Goal: Navigation & Orientation: Understand site structure

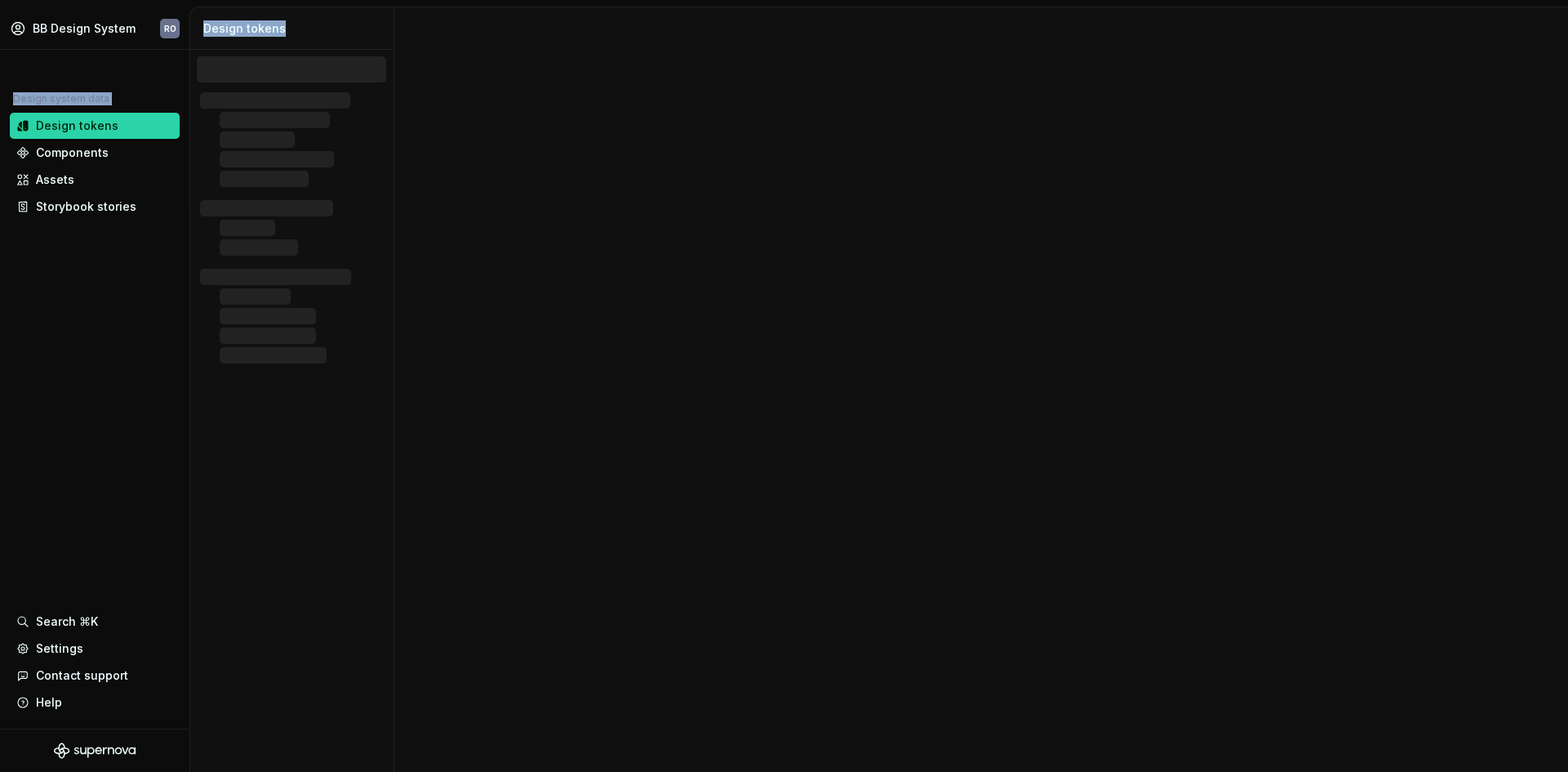
drag, startPoint x: 750, startPoint y: 406, endPoint x: 903, endPoint y: 408, distance: 153.0
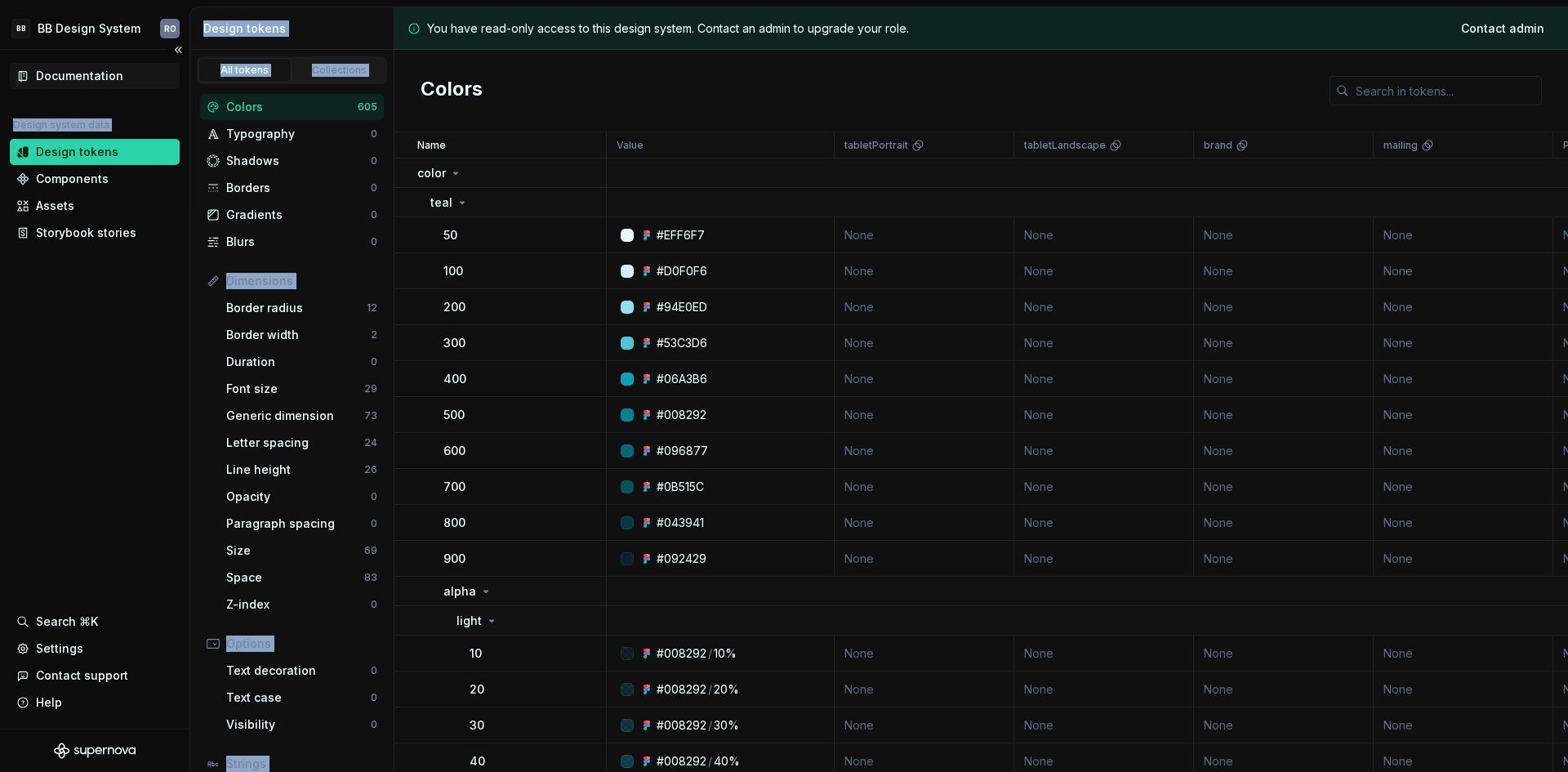
click at [86, 76] on div "Documentation" at bounding box center [79, 76] width 87 height 17
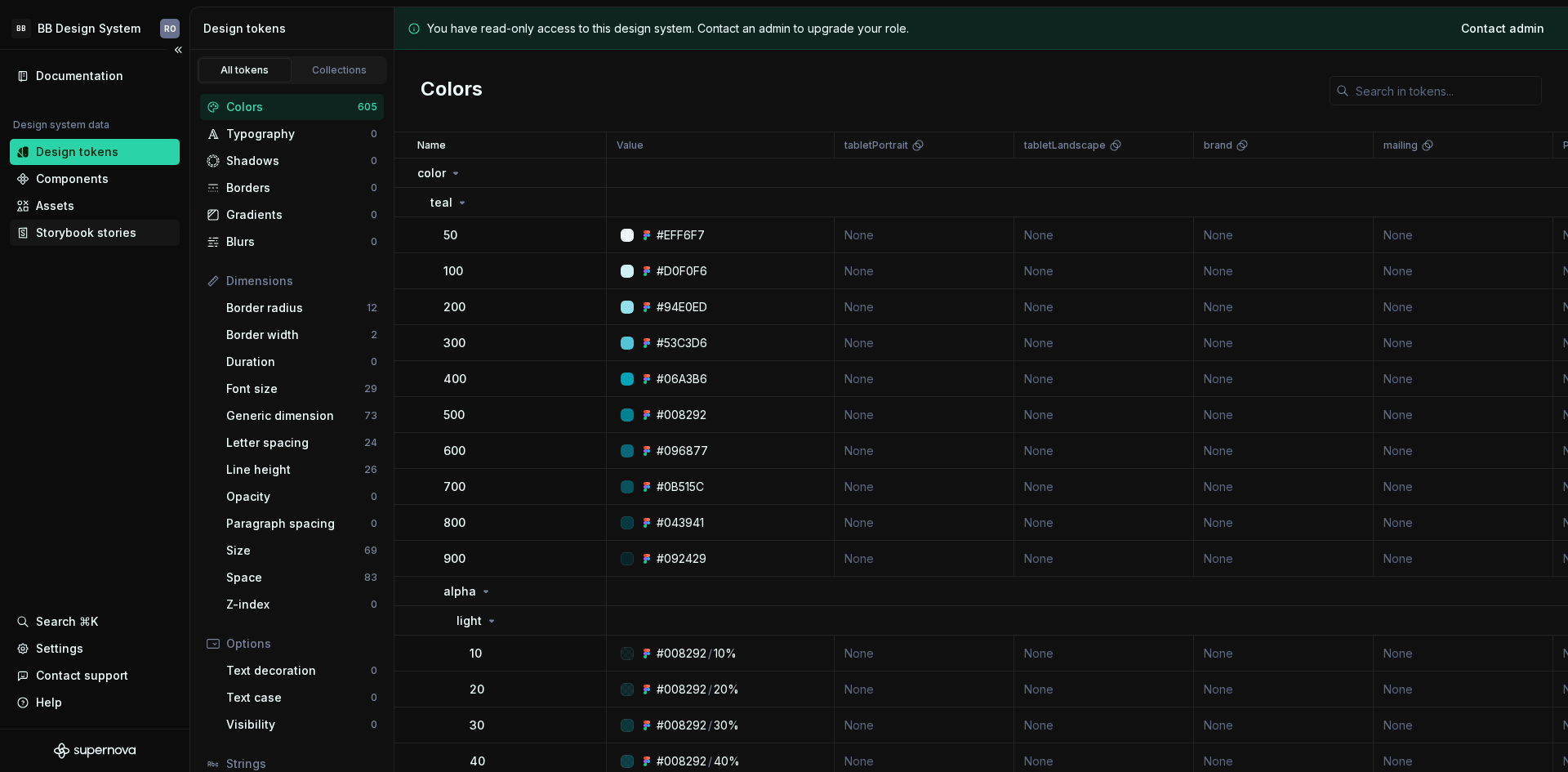
click at [69, 234] on div "Storybook stories" at bounding box center [86, 232] width 100 height 17
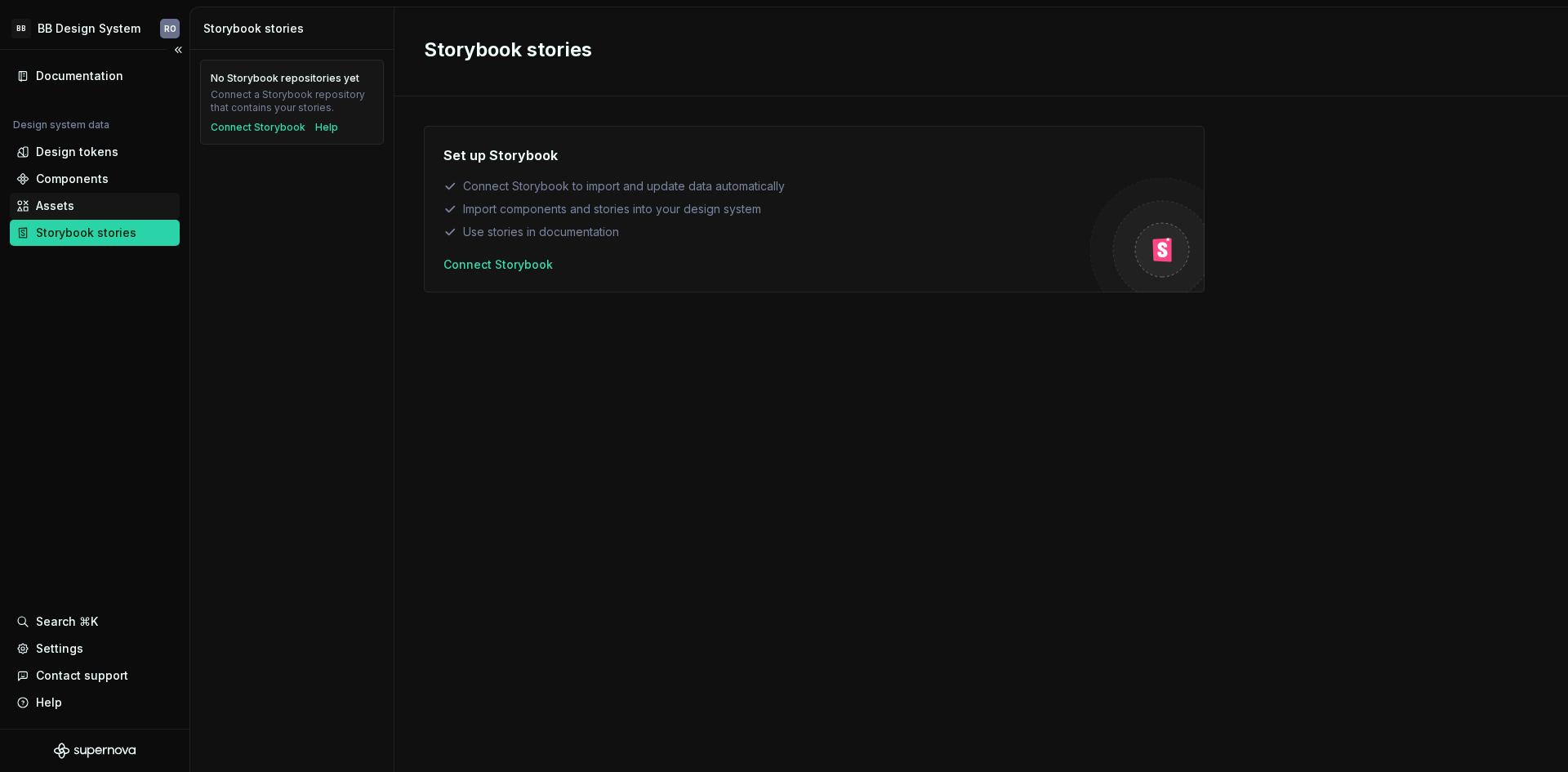
click at [78, 200] on div "Assets" at bounding box center [95, 205] width 157 height 17
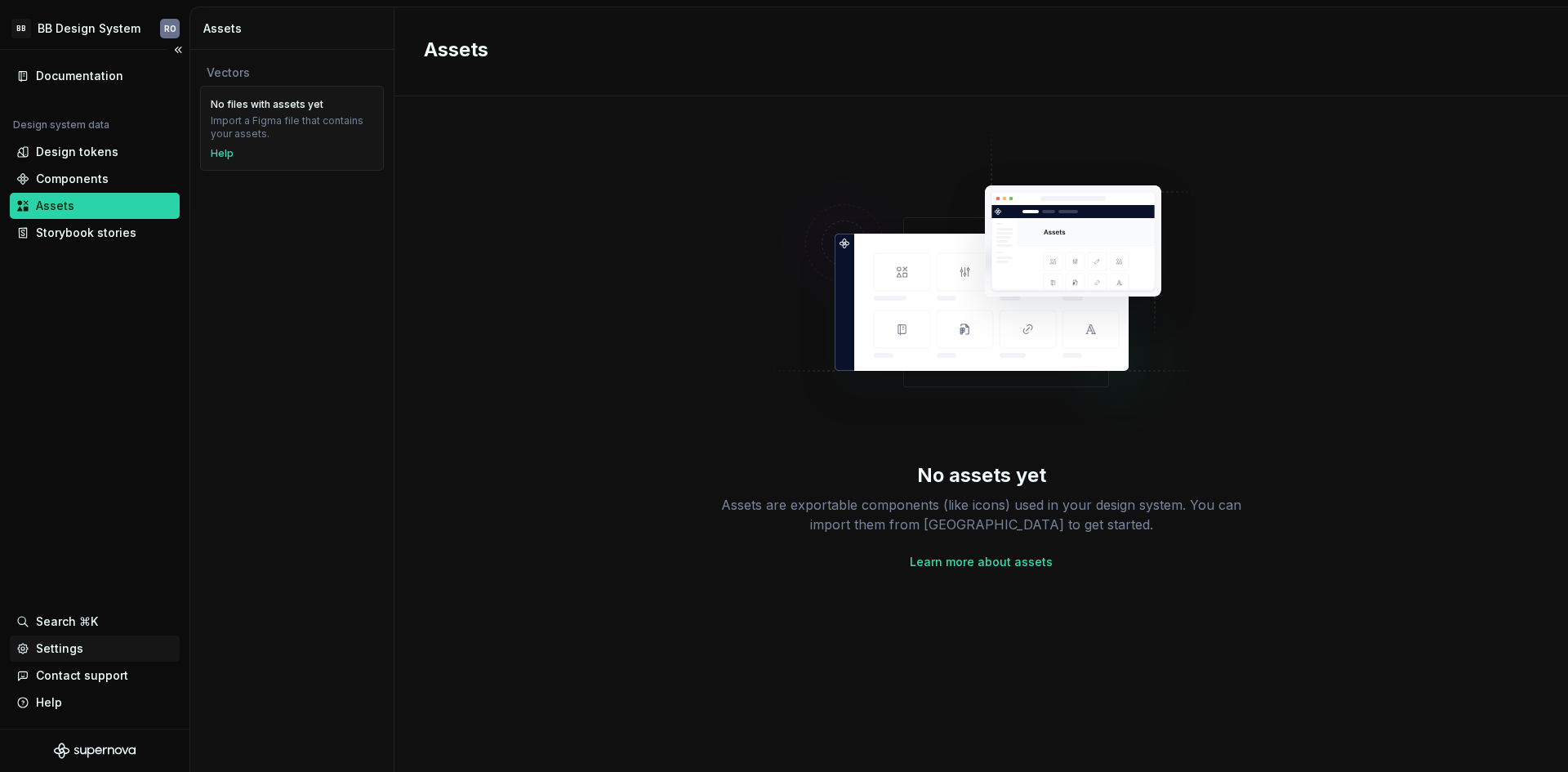
click at [77, 648] on div "Settings" at bounding box center [59, 648] width 47 height 17
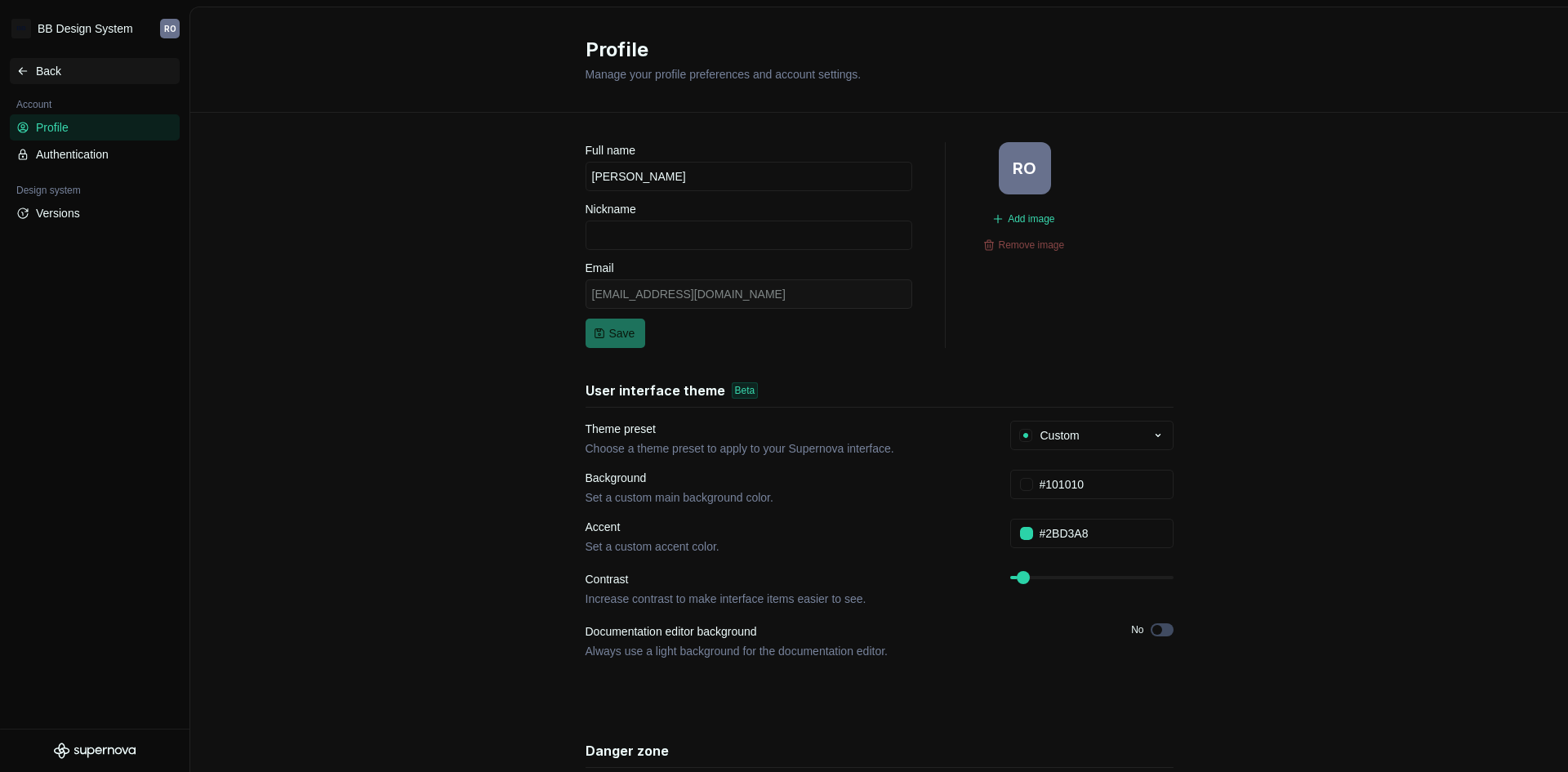
click at [51, 64] on div "Back" at bounding box center [104, 71] width 137 height 17
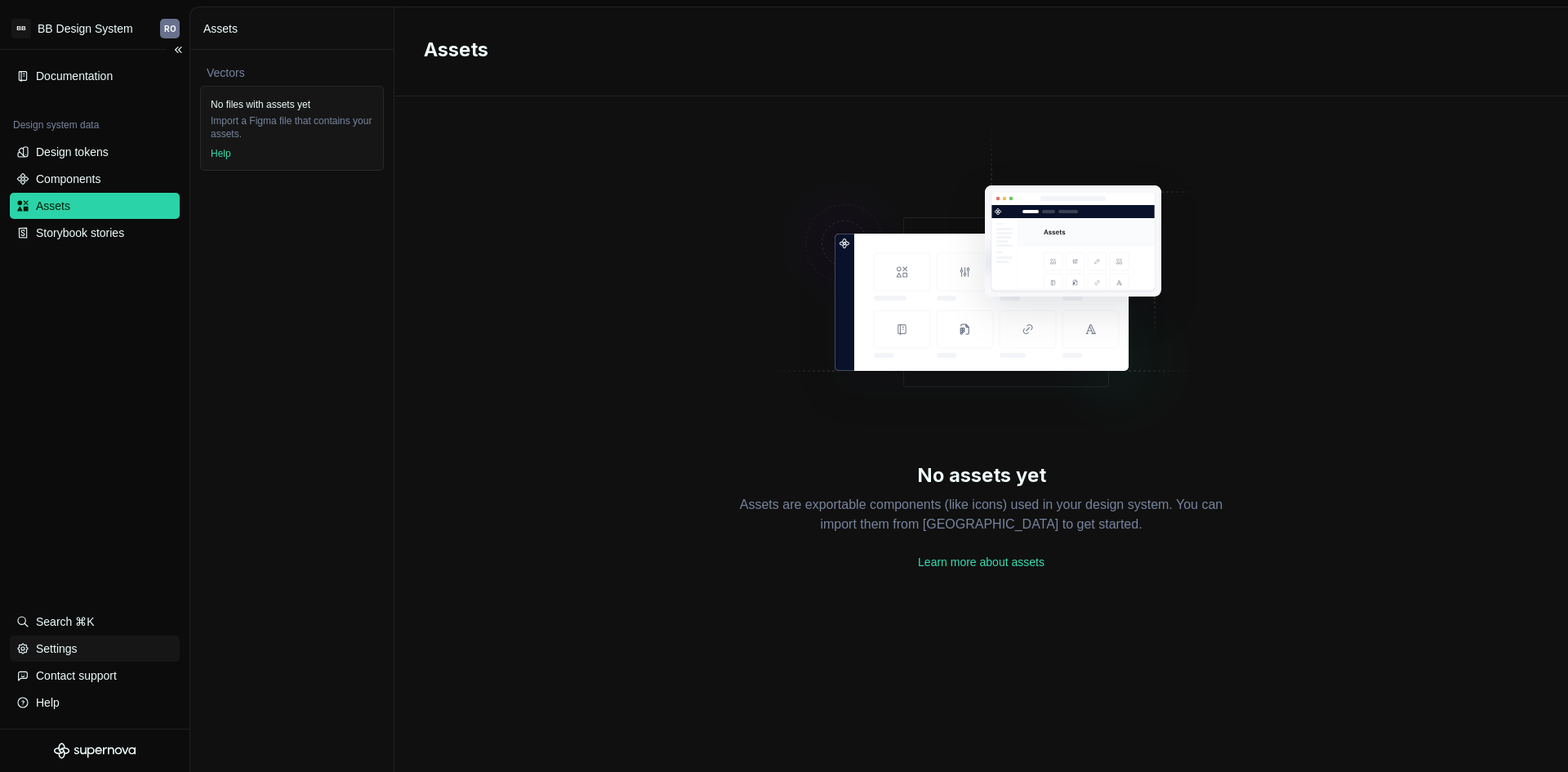
click at [62, 640] on div "Settings" at bounding box center [57, 648] width 42 height 17
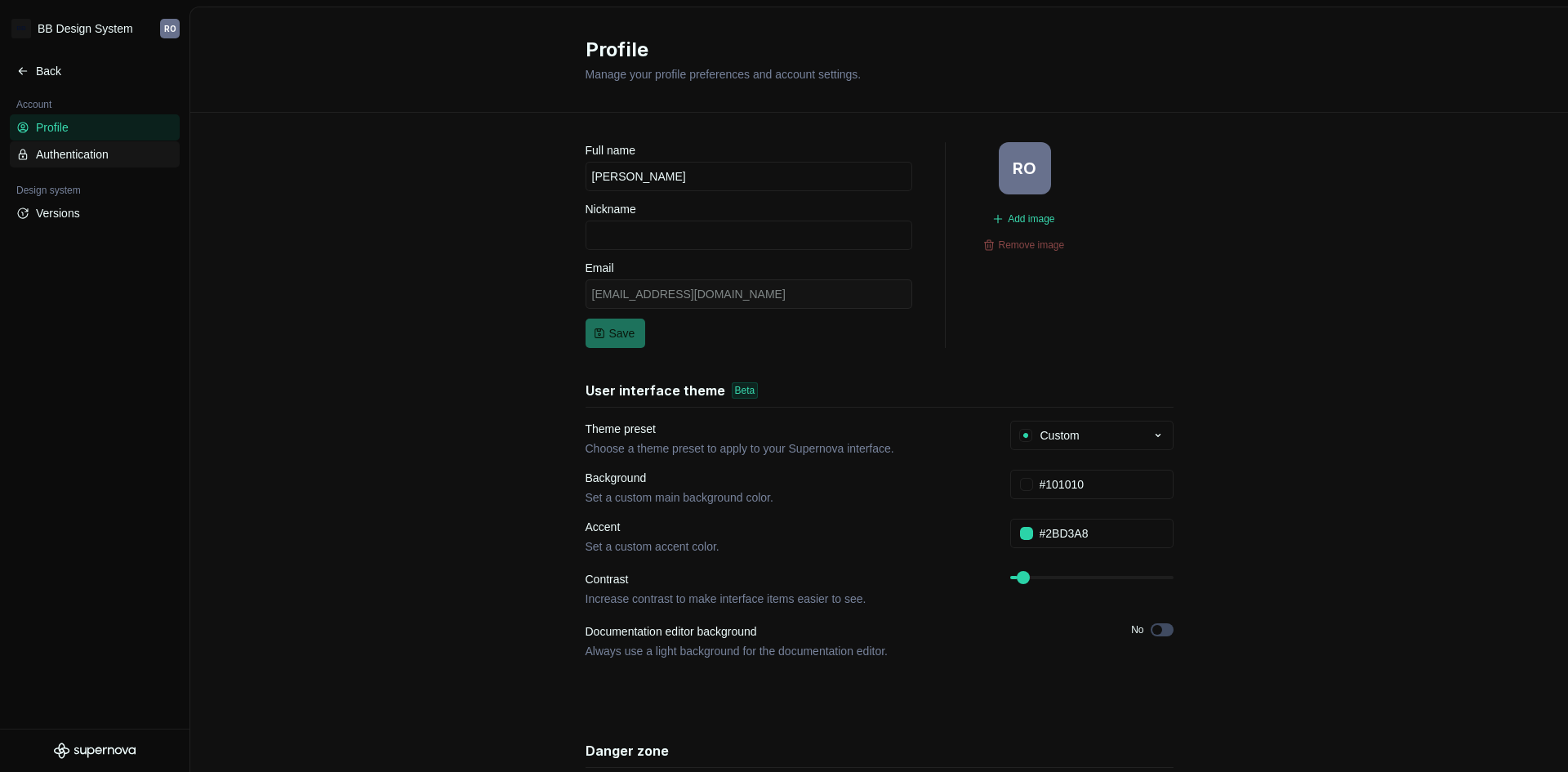
click at [98, 154] on div "Authentication" at bounding box center [104, 154] width 137 height 17
click at [66, 150] on div "Authentication" at bounding box center [104, 154] width 137 height 17
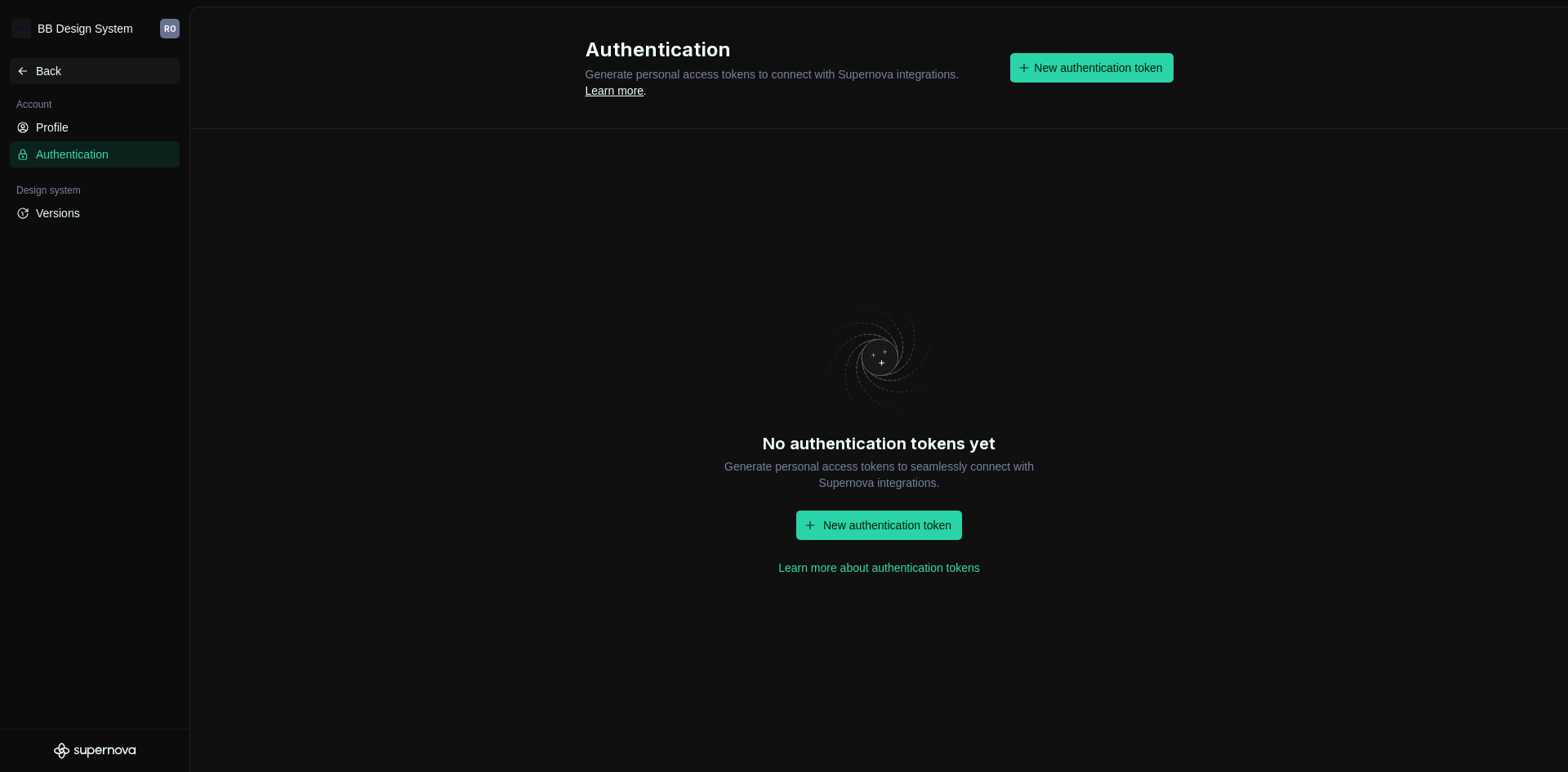
click at [45, 67] on div "Back" at bounding box center [104, 71] width 137 height 17
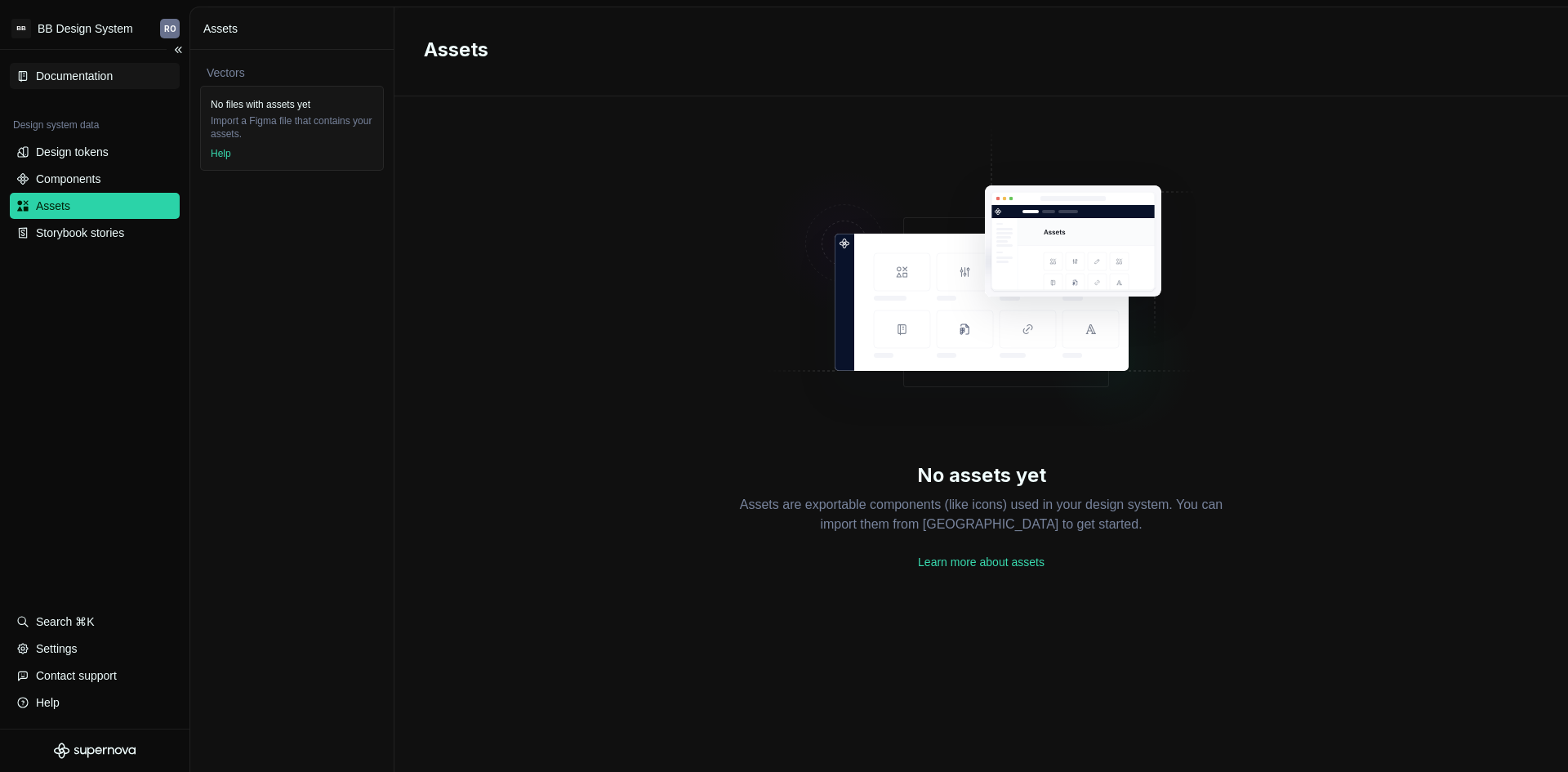
click at [57, 79] on div "Documentation" at bounding box center [74, 76] width 77 height 17
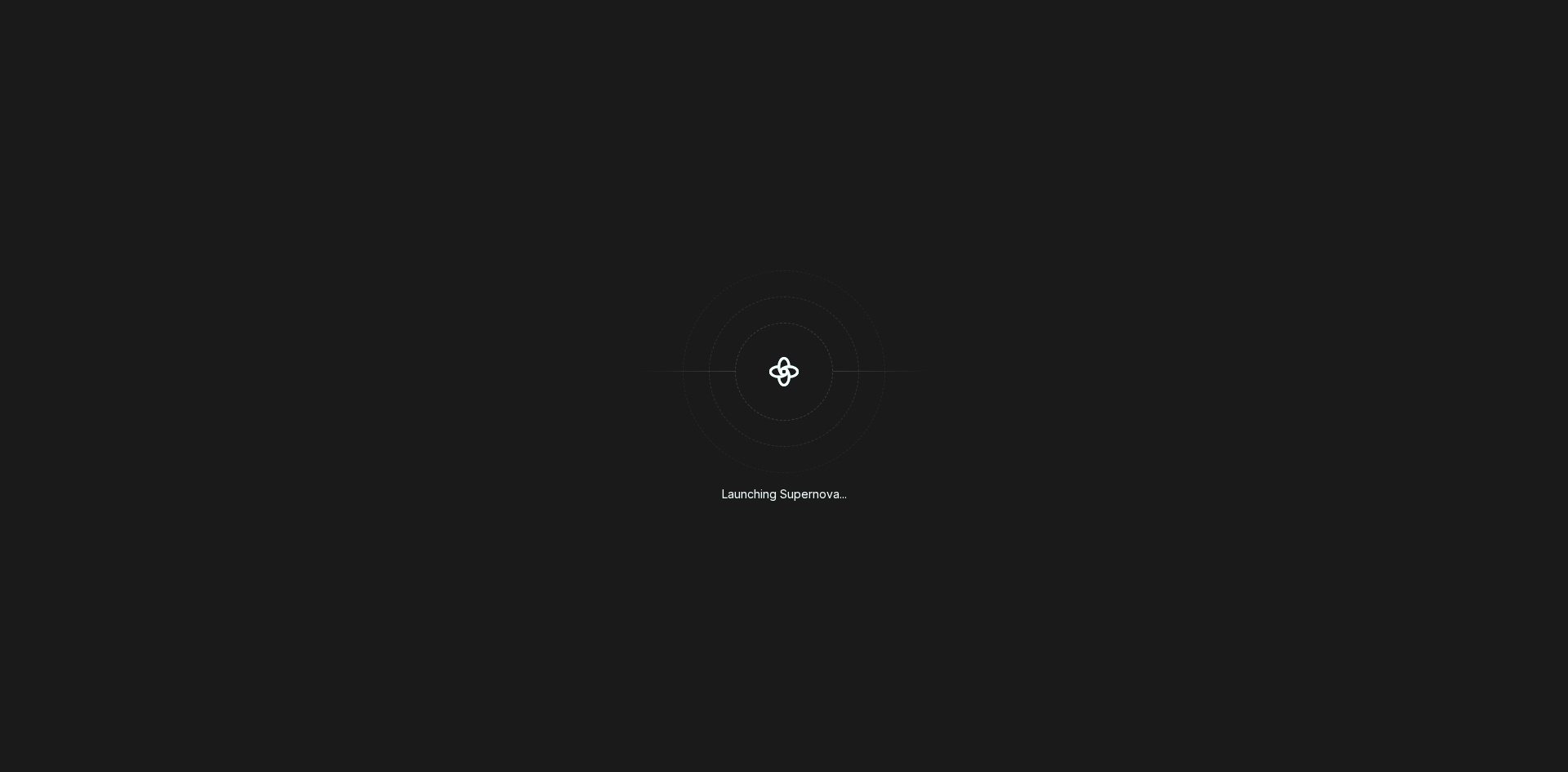
click at [1091, 273] on div "Launching Supernova..." at bounding box center [784, 386] width 1568 height 772
